Goal: Find specific page/section: Find specific page/section

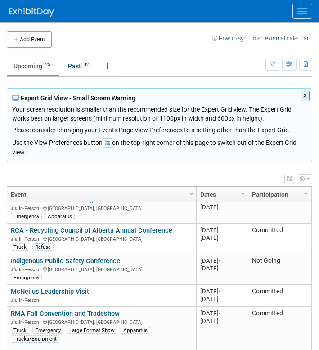
scroll to position [231, 0]
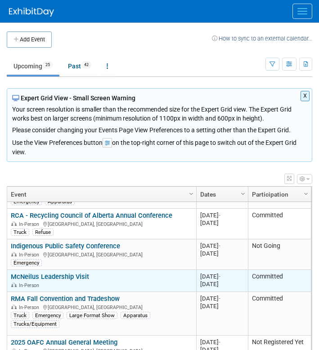
click at [75, 279] on link "McNeilus Leadership Visit" at bounding box center [50, 277] width 78 height 8
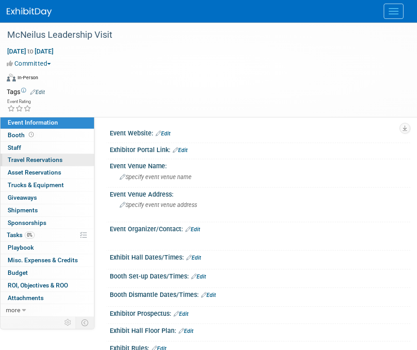
click at [42, 161] on span "Travel Reservations 0" at bounding box center [35, 159] width 55 height 7
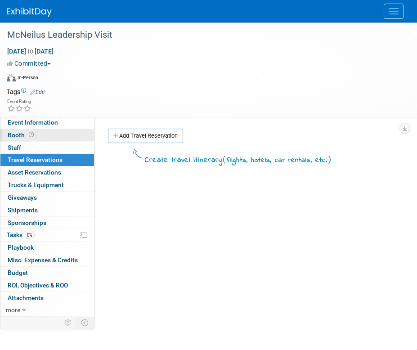
click at [66, 135] on link "Booth" at bounding box center [47, 135] width 94 height 12
